Goal: Task Accomplishment & Management: Use online tool/utility

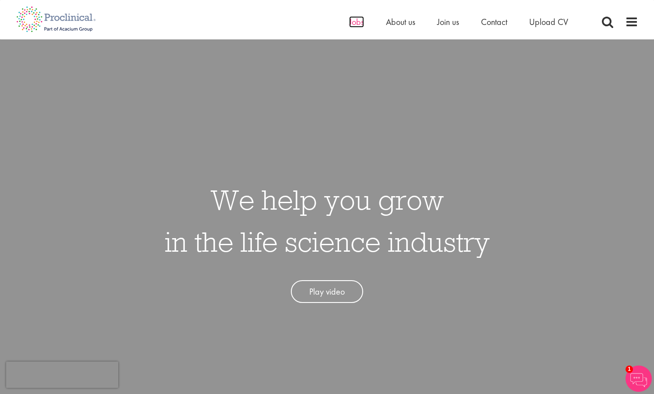
click at [356, 22] on span "Jobs" at bounding box center [356, 21] width 15 height 11
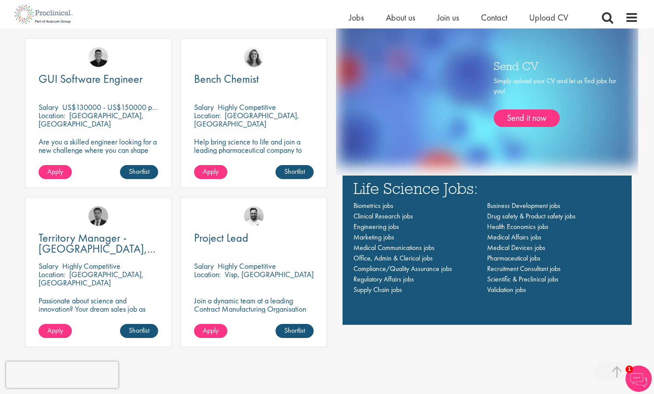
scroll to position [619, 0]
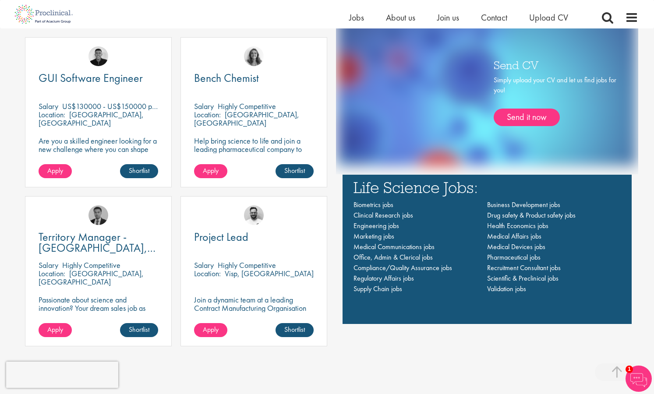
click at [331, 240] on div "Send CV Simply upload your CV and let us find jobs for you! Send it now Life Sc…" at bounding box center [482, 186] width 311 height 340
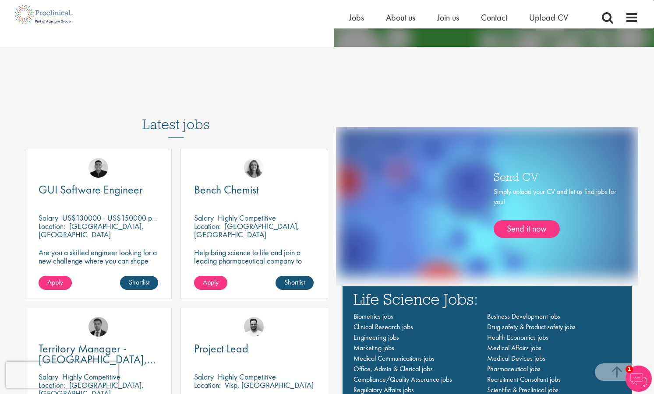
scroll to position [488, 0]
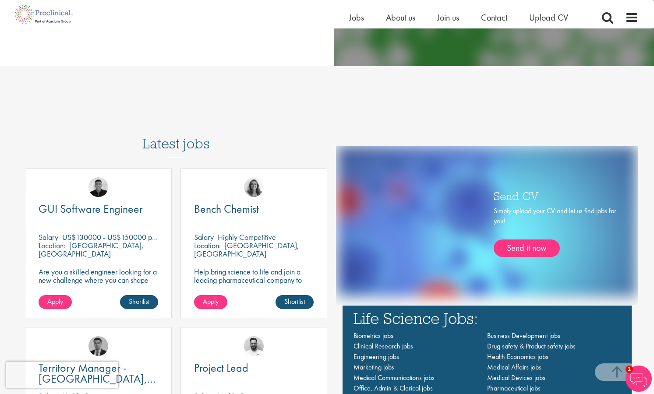
click at [329, 202] on div "Send CV Simply upload your CV and let us find jobs for you! Send it now Life Sc…" at bounding box center [482, 317] width 311 height 340
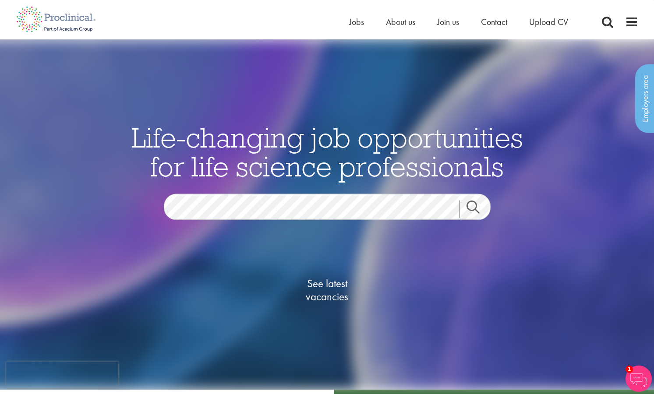
scroll to position [0, 0]
click at [331, 289] on span "See latest vacancies" at bounding box center [328, 290] width 88 height 26
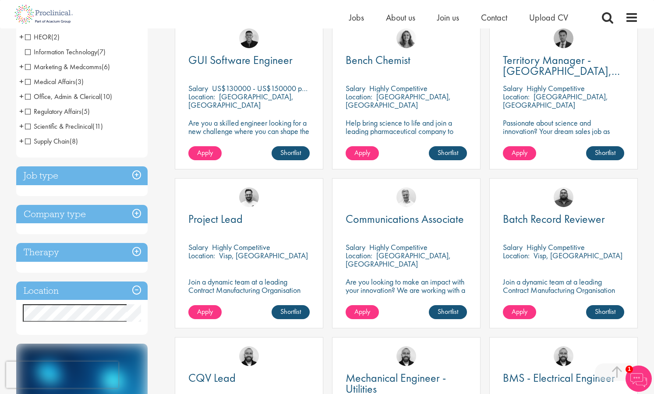
scroll to position [180, 0]
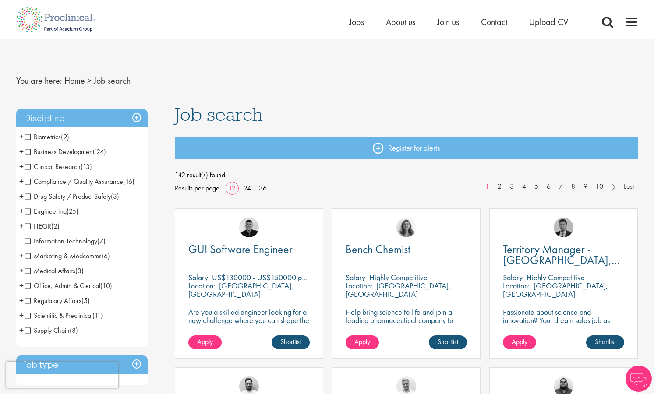
click at [22, 151] on span "+" at bounding box center [21, 151] width 4 height 13
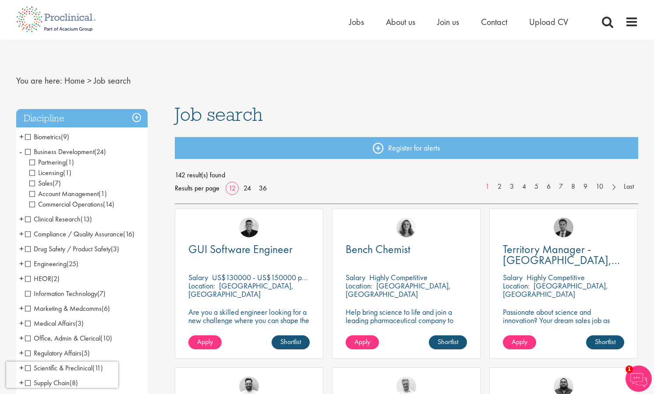
click at [22, 151] on li "Business Development (24) - + Partnering (1) Licensing (1) Sales (7) Account Ma…" at bounding box center [81, 178] width 131 height 67
click at [28, 151] on span "Business Development" at bounding box center [59, 151] width 69 height 9
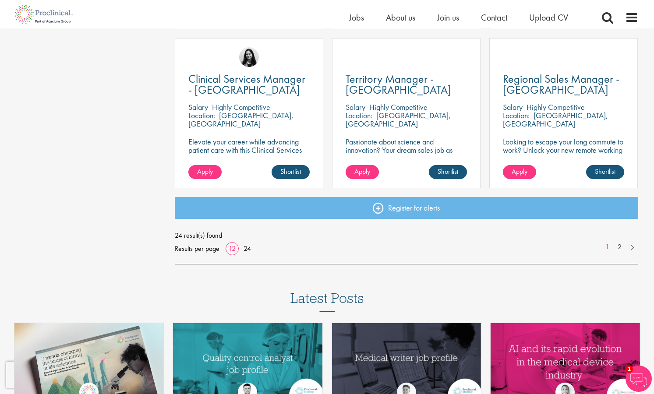
scroll to position [637, 0]
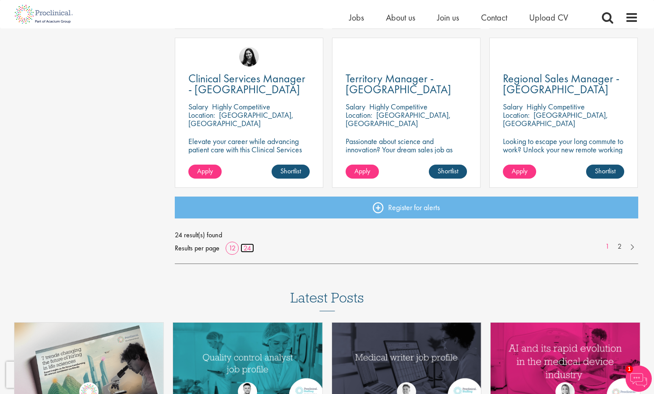
click at [245, 247] on link "24" at bounding box center [248, 248] width 14 height 9
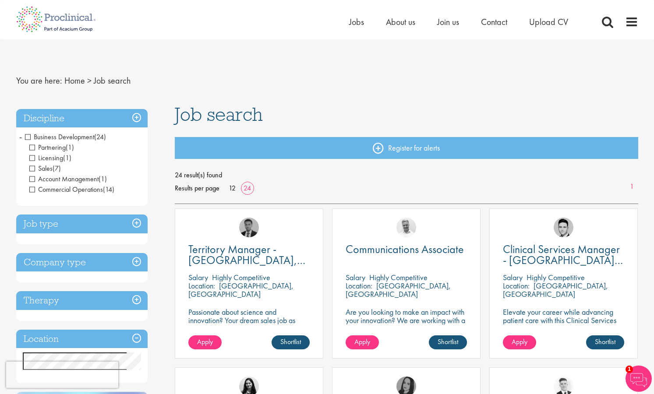
click at [138, 225] on h3 "Job type" at bounding box center [81, 224] width 131 height 19
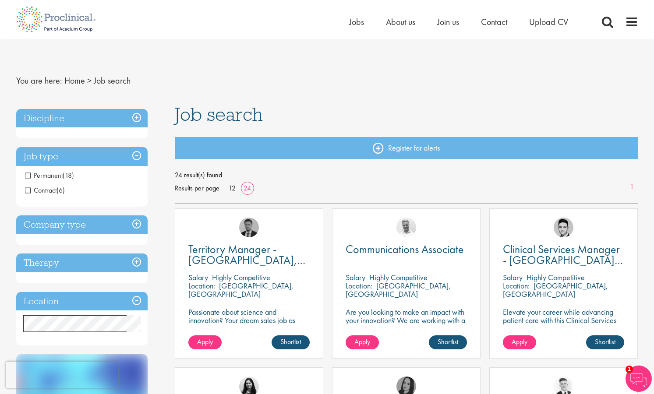
click at [137, 155] on h3 "Job type" at bounding box center [81, 156] width 131 height 19
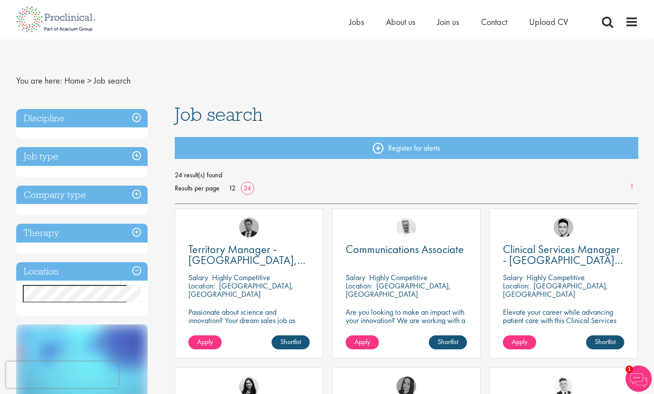
click at [137, 196] on h3 "Company type" at bounding box center [81, 195] width 131 height 19
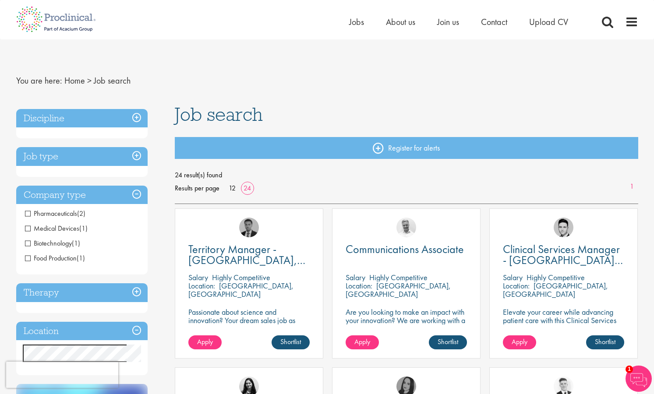
click at [137, 196] on h3 "Company type" at bounding box center [81, 195] width 131 height 19
